Goal: Task Accomplishment & Management: Use online tool/utility

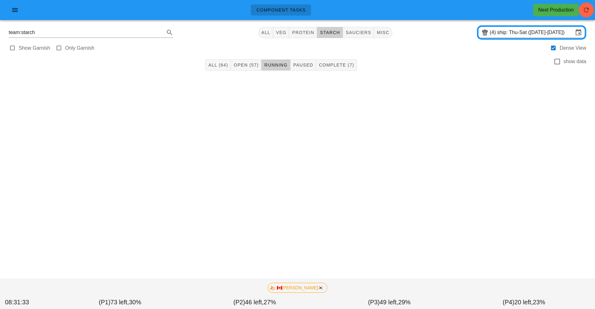
click at [454, 217] on div "Component Tasks Next Production team:starch All veg protein starch sauciers mis…" at bounding box center [297, 154] width 595 height 309
click at [286, 34] on span "veg" at bounding box center [281, 32] width 11 height 5
type input "team:veg"
click at [585, 8] on icon "button" at bounding box center [585, 9] width 7 height 7
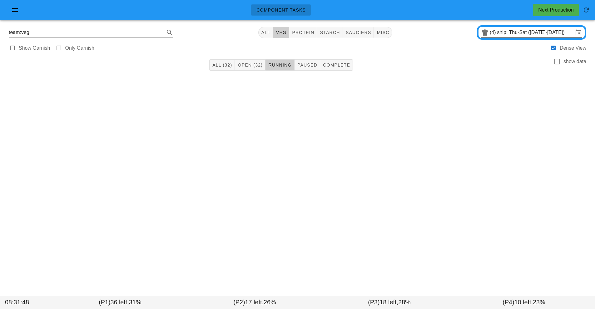
click at [518, 33] on input "ship: Thu-Sat (Sep 18-Sep 20)" at bounding box center [535, 32] width 76 height 10
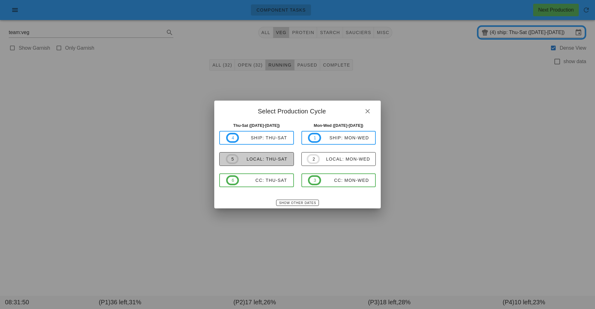
click at [275, 160] on div "local: Thu-Sat" at bounding box center [263, 158] width 49 height 5
type input "local: Thu-Sat ([DATE]-[DATE])"
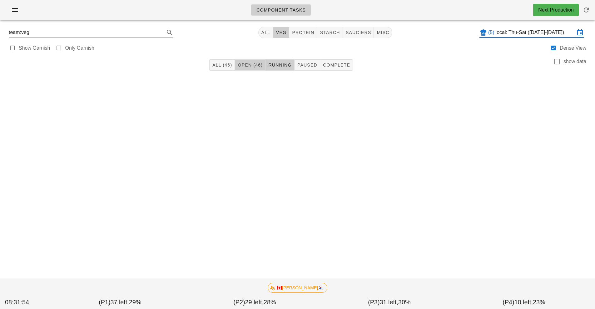
click at [243, 60] on button "Open (46)" at bounding box center [250, 64] width 31 height 11
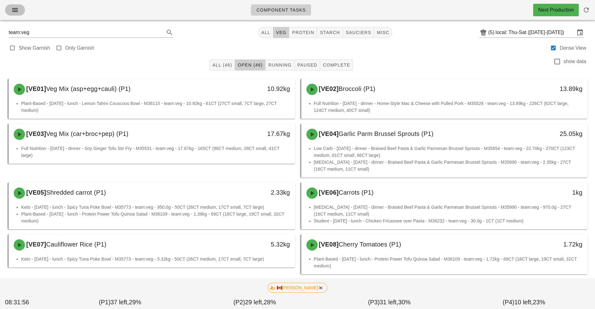
click at [11, 6] on icon "button" at bounding box center [14, 9] width 7 height 7
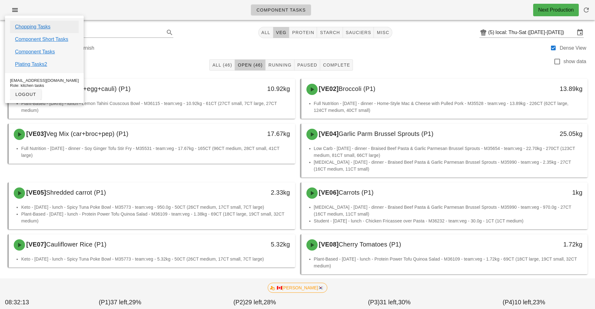
click at [40, 29] on link "Chopping Tasks" at bounding box center [33, 26] width 36 height 7
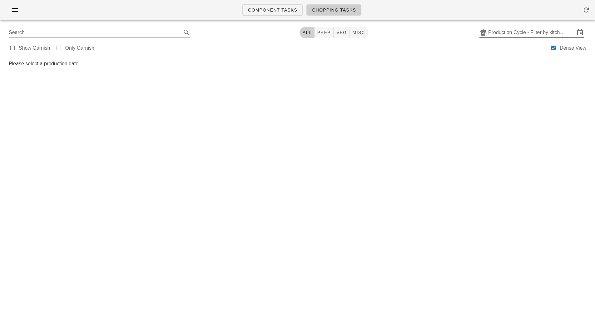
click at [519, 34] on input "Production Cycle - Filter by kitchen production schedules" at bounding box center [531, 32] width 87 height 10
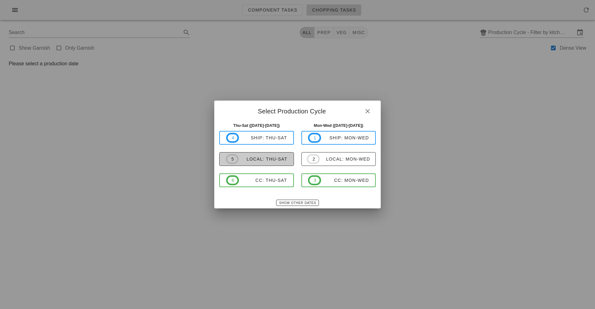
click at [273, 156] on span "5 local: Thu-Sat" at bounding box center [257, 159] width 62 height 10
type input "local: Thu-Sat (Sep 18-Sep 20)"
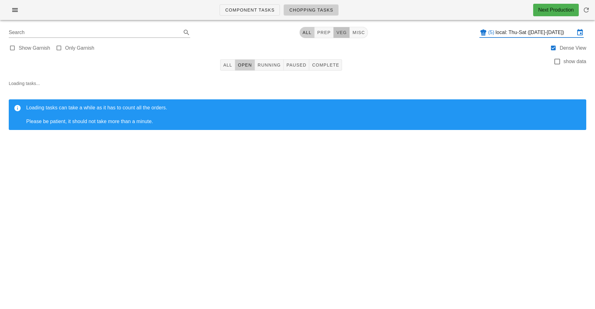
click at [341, 36] on button "veg" at bounding box center [341, 32] width 16 height 11
type input "team:veg"
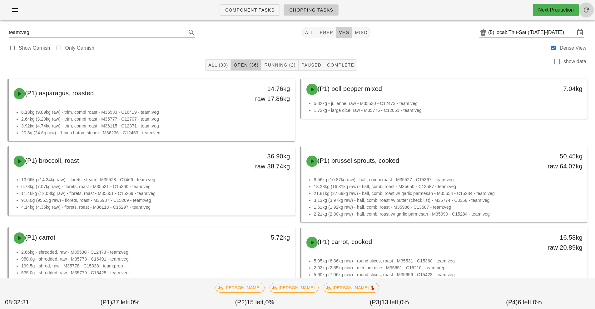
click at [584, 8] on icon "button" at bounding box center [585, 9] width 7 height 7
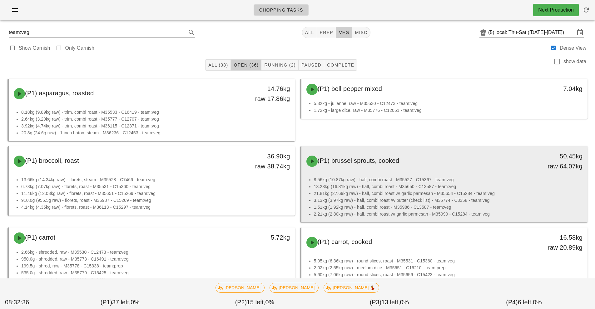
click at [389, 186] on li "13.23kg (16.81kg raw) - half, combi roast - M35650 - C13587 - team:veg" at bounding box center [448, 186] width 269 height 7
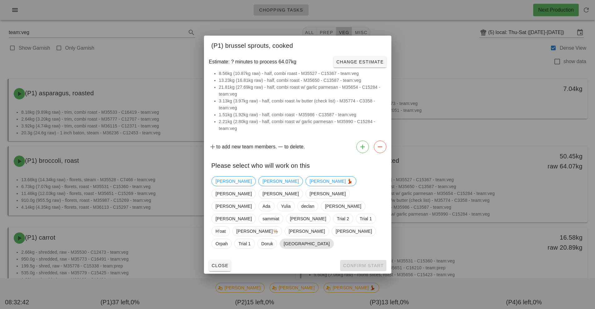
click at [289, 239] on span "[GEOGRAPHIC_DATA]" at bounding box center [306, 243] width 46 height 9
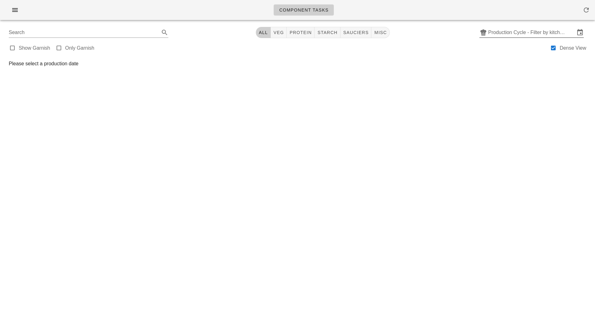
click at [525, 33] on input "Production Cycle - Filter by kitchen production schedules" at bounding box center [531, 32] width 87 height 10
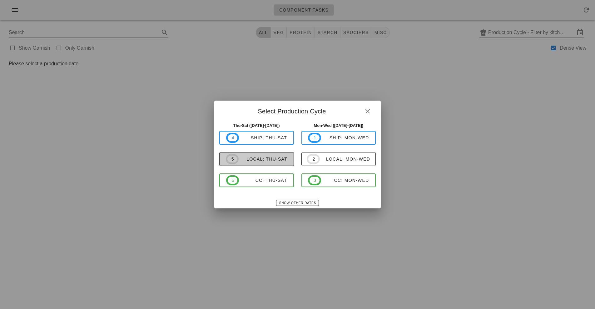
click at [265, 160] on div "local: Thu-Sat" at bounding box center [263, 158] width 49 height 5
type input "local: Thu-Sat ([DATE]-[DATE])"
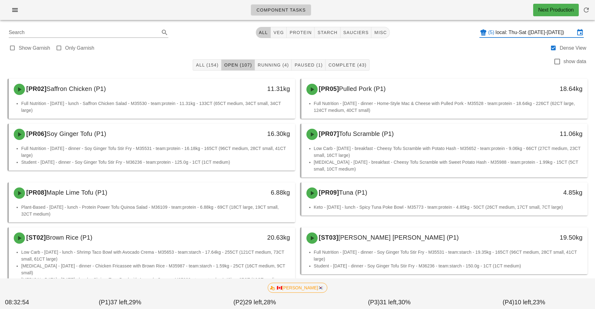
click at [574, 32] on input "local: Thu-Sat (Sep 18-Sep 20)" at bounding box center [534, 32] width 79 height 10
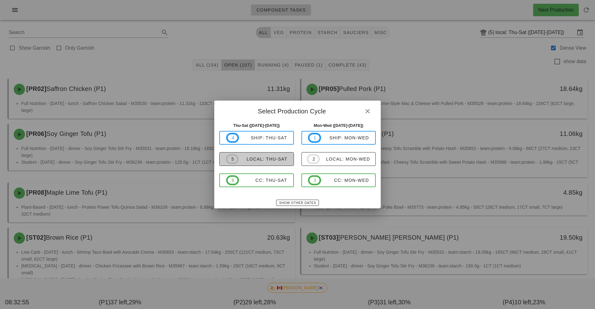
click at [271, 162] on span "5 local: Thu-Sat" at bounding box center [257, 159] width 62 height 10
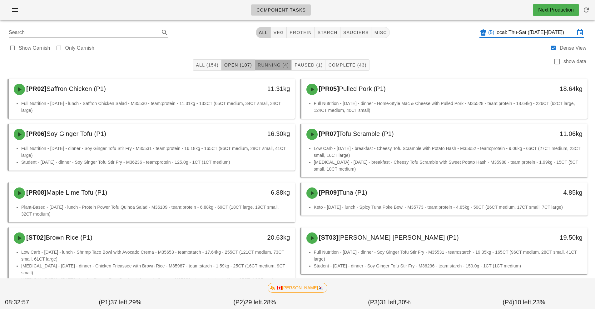
click at [270, 68] on button "Running (4)" at bounding box center [273, 64] width 37 height 11
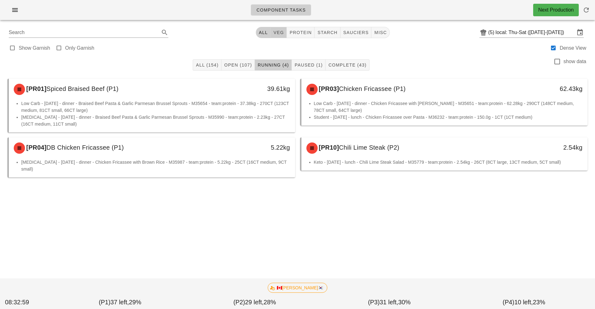
click at [281, 31] on span "veg" at bounding box center [278, 32] width 11 height 5
type input "team:veg"
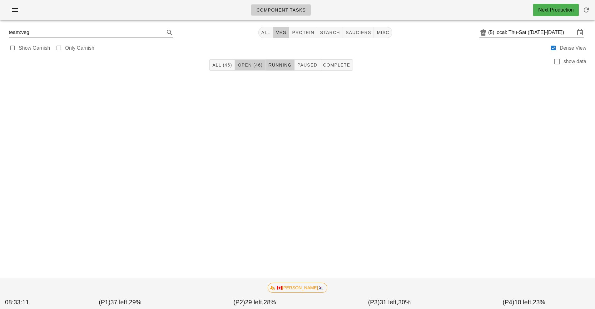
click at [248, 65] on span "Open (46)" at bounding box center [249, 64] width 25 height 5
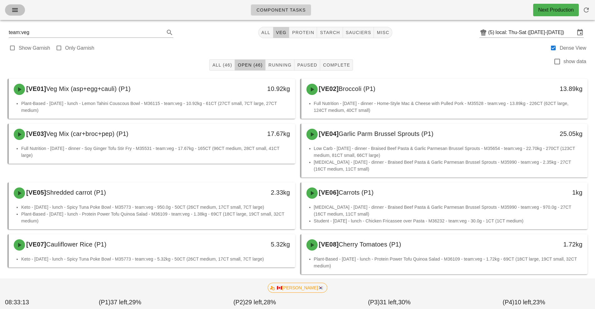
click at [15, 12] on icon "button" at bounding box center [14, 9] width 7 height 7
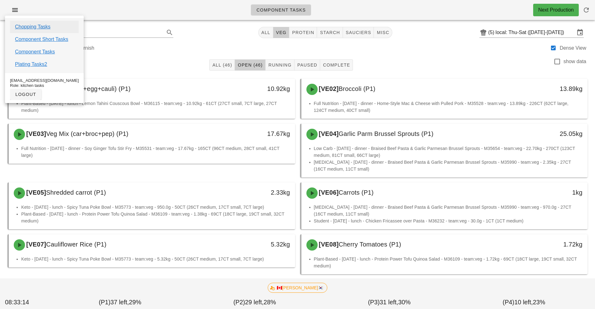
click at [40, 26] on link "Chopping Tasks" at bounding box center [33, 26] width 36 height 7
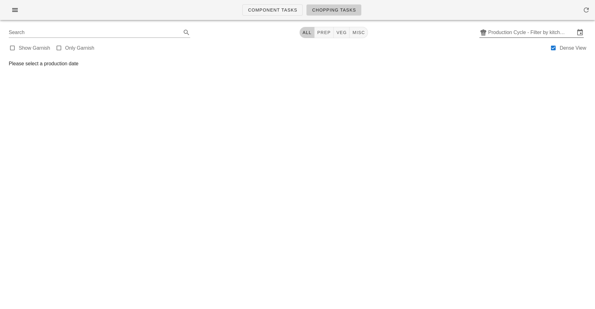
click at [530, 35] on input "Production Cycle - Filter by kitchen production schedules" at bounding box center [531, 32] width 87 height 10
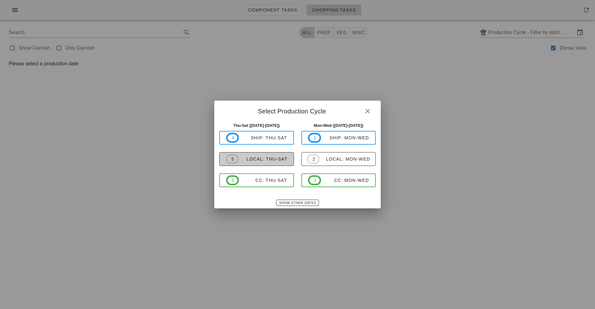
click at [267, 153] on button "5 local: Thu-Sat" at bounding box center [256, 159] width 75 height 14
type input "local: Thu-Sat (Sep 18-Sep 20)"
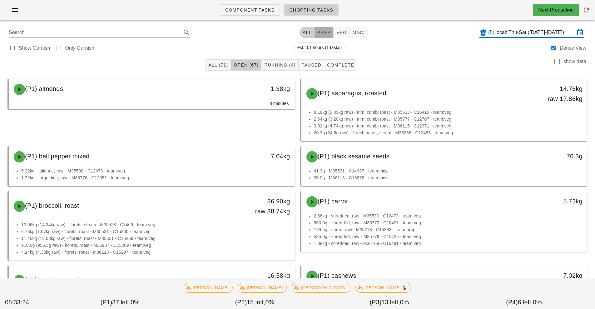
click at [321, 35] on span "prep" at bounding box center [324, 32] width 14 height 5
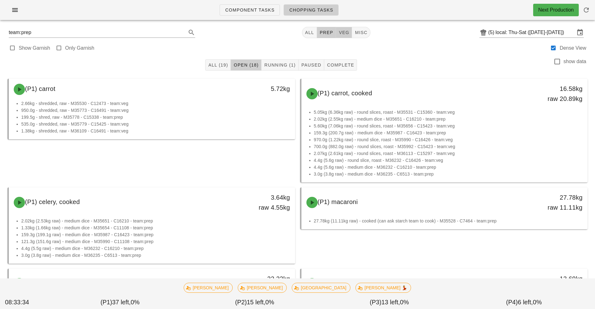
click at [346, 32] on span "veg" at bounding box center [343, 32] width 11 height 5
type input "team:veg"
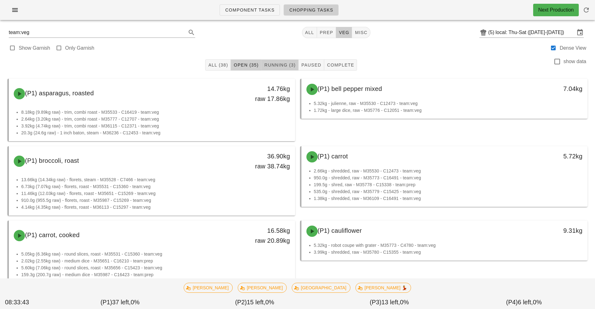
click at [278, 65] on span "Running (3)" at bounding box center [280, 64] width 32 height 5
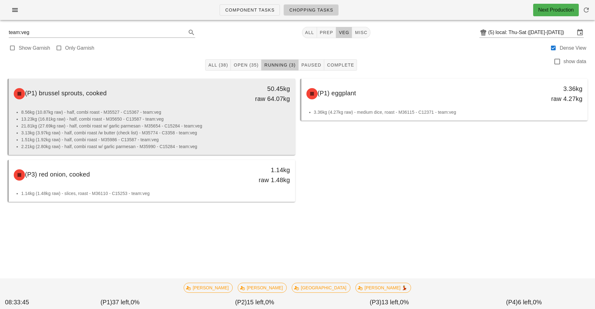
click at [137, 122] on li "21.81kg (27.69kg raw) - half, combi roast w/ garlic parmesan - M35654 - C15284 …" at bounding box center [155, 125] width 269 height 7
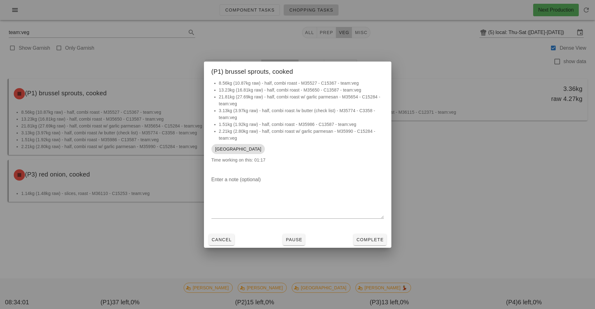
click at [98, 245] on div at bounding box center [297, 154] width 595 height 309
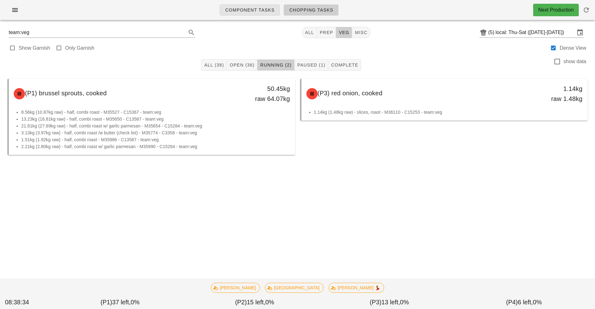
click at [255, 13] on link "Component Tasks" at bounding box center [249, 9] width 60 height 11
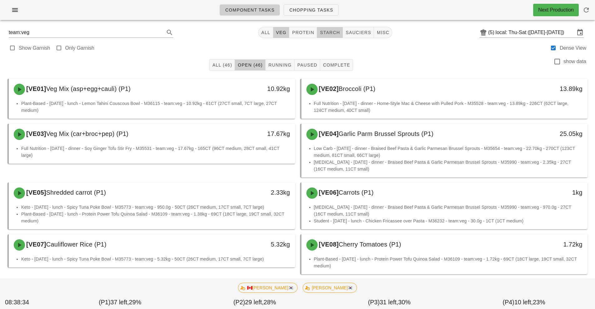
click at [331, 32] on span "starch" at bounding box center [329, 32] width 20 height 5
type input "team:starch"
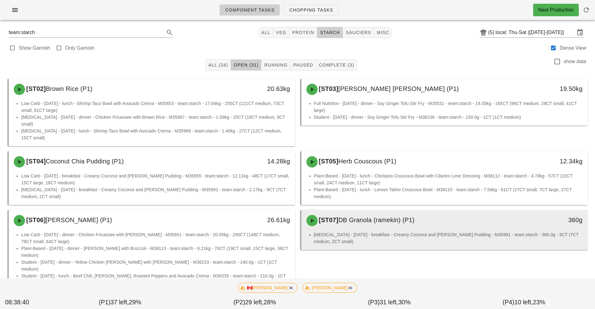
click at [468, 215] on div "[ST07] DB Granola (ramekin) (P1)" at bounding box center [409, 220] width 213 height 19
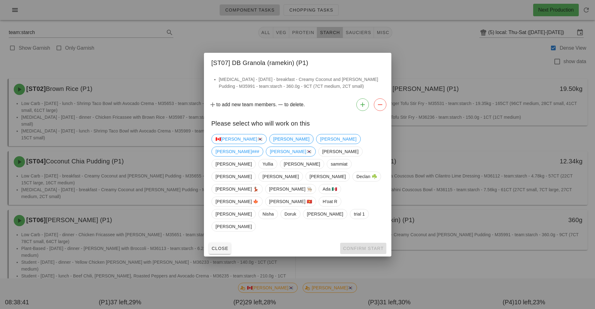
click at [273, 144] on span "Fernanda" at bounding box center [291, 138] width 36 height 9
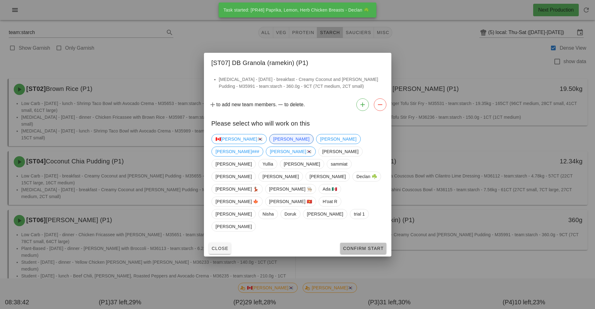
click at [366, 246] on span "Confirm Start" at bounding box center [362, 248] width 41 height 5
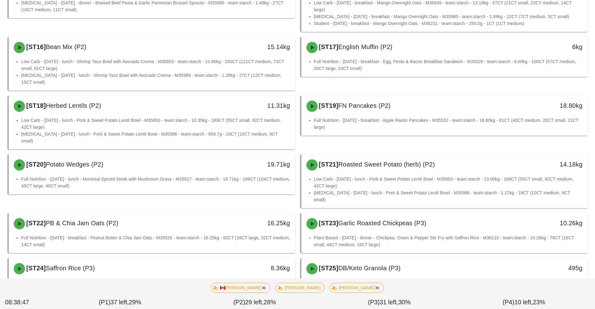
scroll to position [443, 0]
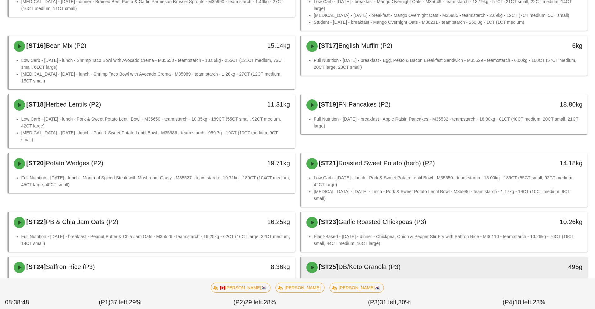
click at [446, 258] on div "[ST25] DB/Keto Granola (P3)" at bounding box center [409, 267] width 213 height 19
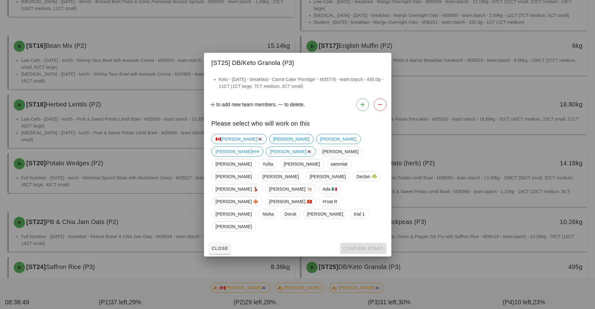
click at [273, 144] on span "Fernanda" at bounding box center [291, 138] width 36 height 9
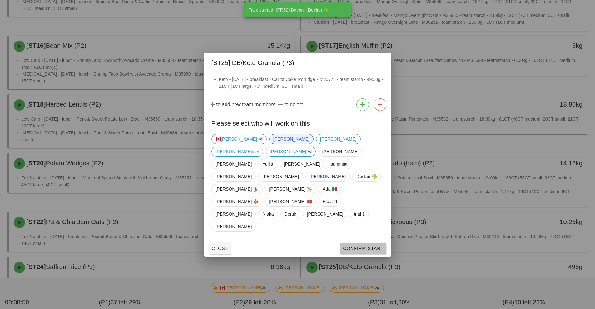
click at [373, 246] on span "Confirm Start" at bounding box center [362, 248] width 41 height 5
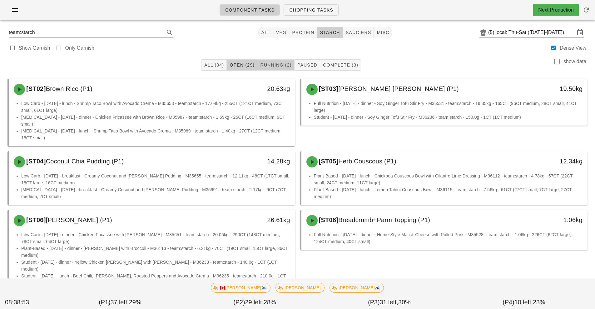
click at [276, 64] on span "Running (2)" at bounding box center [276, 64] width 32 height 5
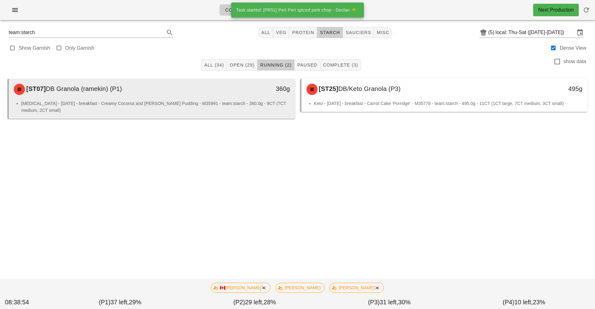
click at [212, 98] on div "[ST07] DB Granola (ramekin) (P1)" at bounding box center [116, 89] width 213 height 19
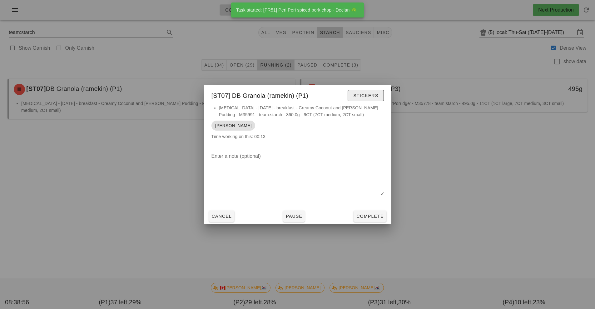
click at [364, 98] on span "Stickers" at bounding box center [365, 95] width 25 height 5
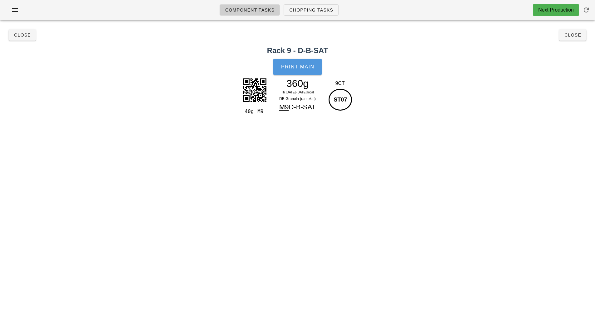
click at [291, 63] on button "Print Main" at bounding box center [297, 67] width 48 height 16
click at [10, 31] on button "Close" at bounding box center [22, 34] width 27 height 11
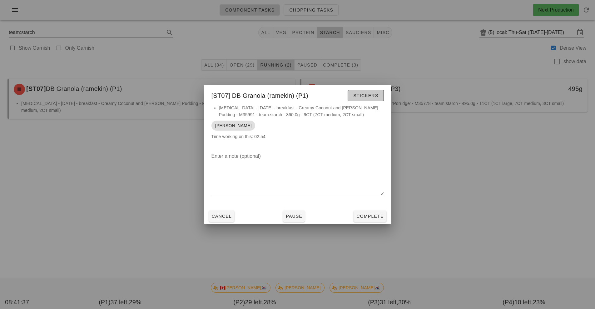
click at [366, 101] on button "Stickers" at bounding box center [365, 95] width 36 height 11
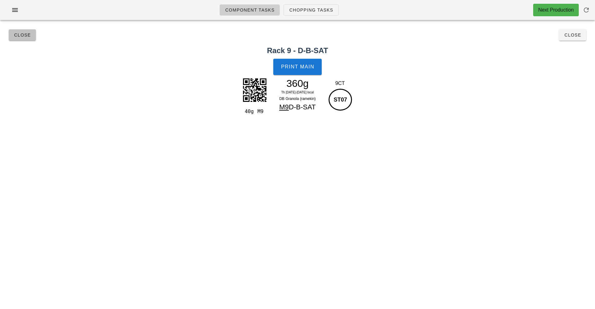
click at [28, 39] on button "Close" at bounding box center [22, 34] width 27 height 11
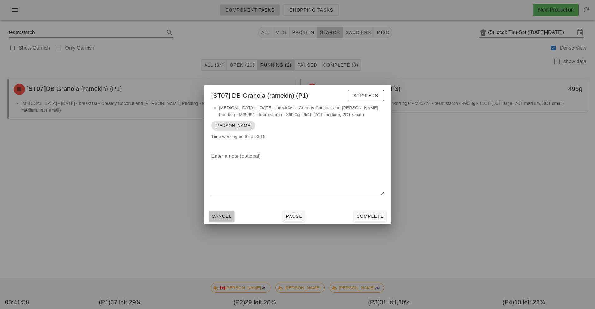
click at [219, 216] on span "Cancel" at bounding box center [221, 216] width 21 height 5
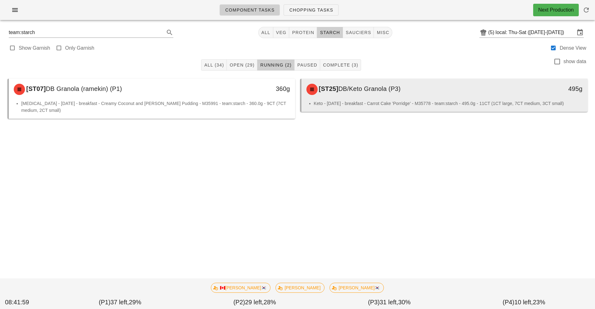
click at [378, 100] on div "[ST25] DB/Keto Granola (P3) 495g" at bounding box center [444, 89] width 286 height 21
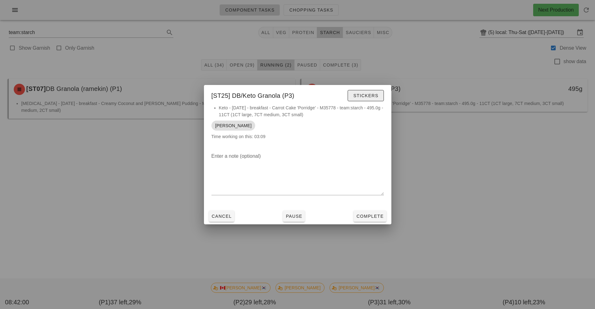
click at [375, 95] on span "Stickers" at bounding box center [365, 95] width 25 height 5
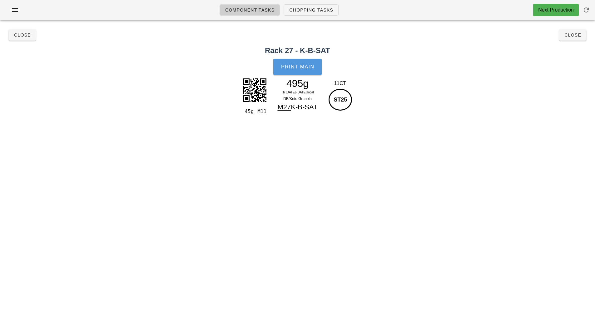
click at [298, 70] on button "Print Main" at bounding box center [297, 67] width 48 height 16
click at [31, 32] on button "Close" at bounding box center [22, 34] width 27 height 11
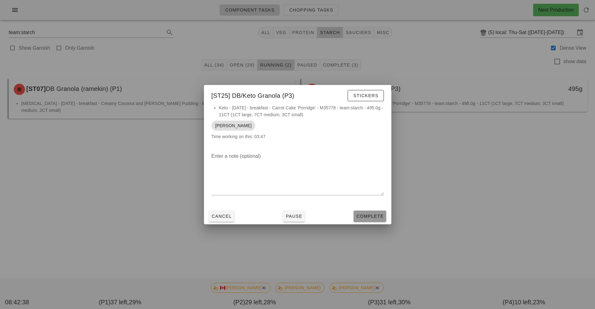
click at [369, 217] on span "Complete" at bounding box center [369, 216] width 27 height 5
